Goal: Find specific page/section: Find specific page/section

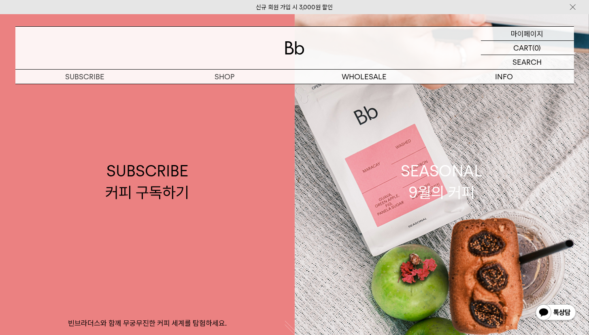
click at [520, 31] on p "마이페이지" at bounding box center [527, 34] width 32 height 14
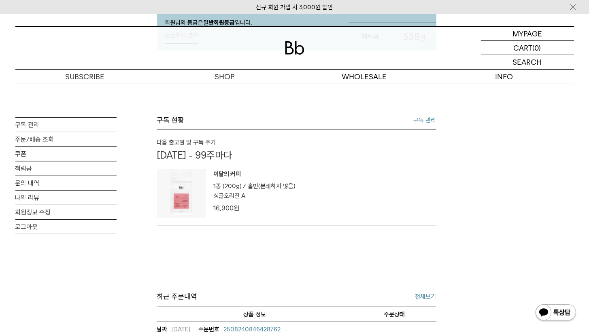
scroll to position [166, 0]
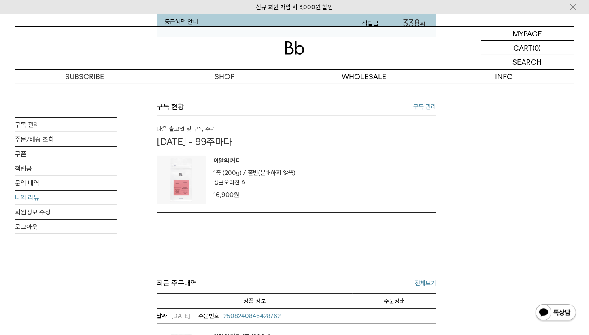
click at [34, 196] on link "나의 리뷰" at bounding box center [65, 198] width 101 height 14
